Goal: Information Seeking & Learning: Learn about a topic

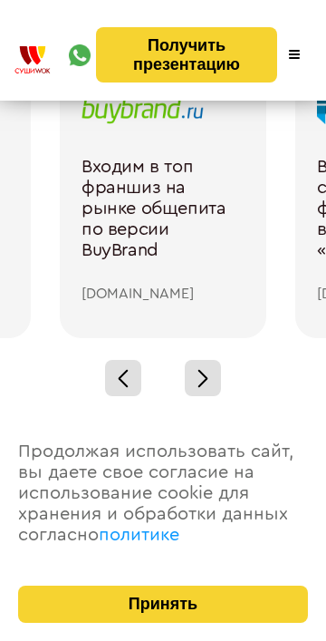
scroll to position [2868, 0]
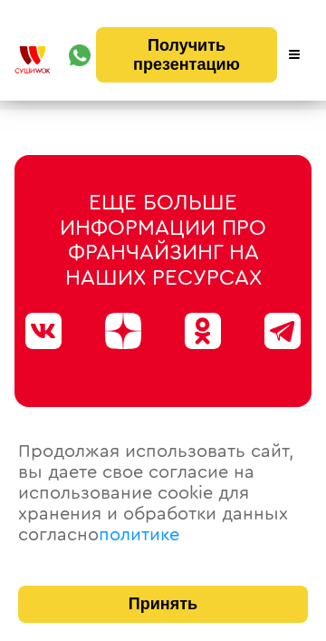
scroll to position [9954, 0]
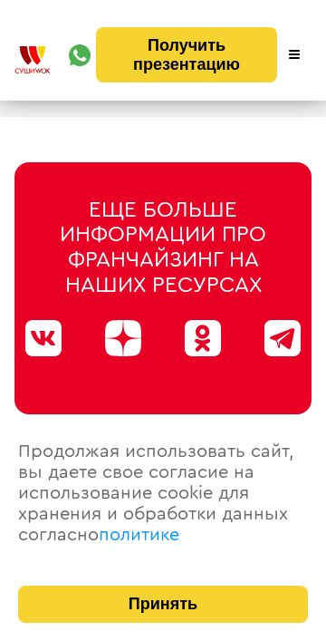
scroll to position [9854, 0]
